Goal: Information Seeking & Learning: Learn about a topic

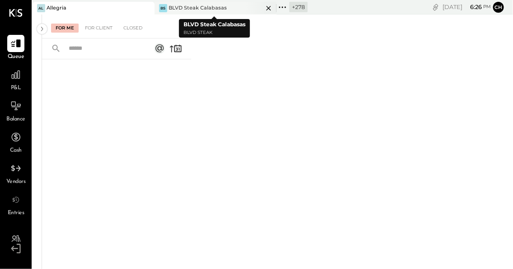
click at [222, 11] on div "BLVD Steak Calabasas" at bounding box center [198, 8] width 58 height 7
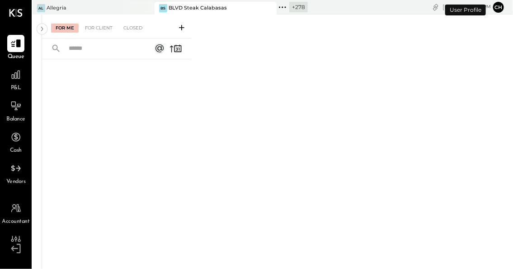
click at [12, 83] on div "P&L" at bounding box center [15, 79] width 17 height 26
